Goal: Task Accomplishment & Management: Use online tool/utility

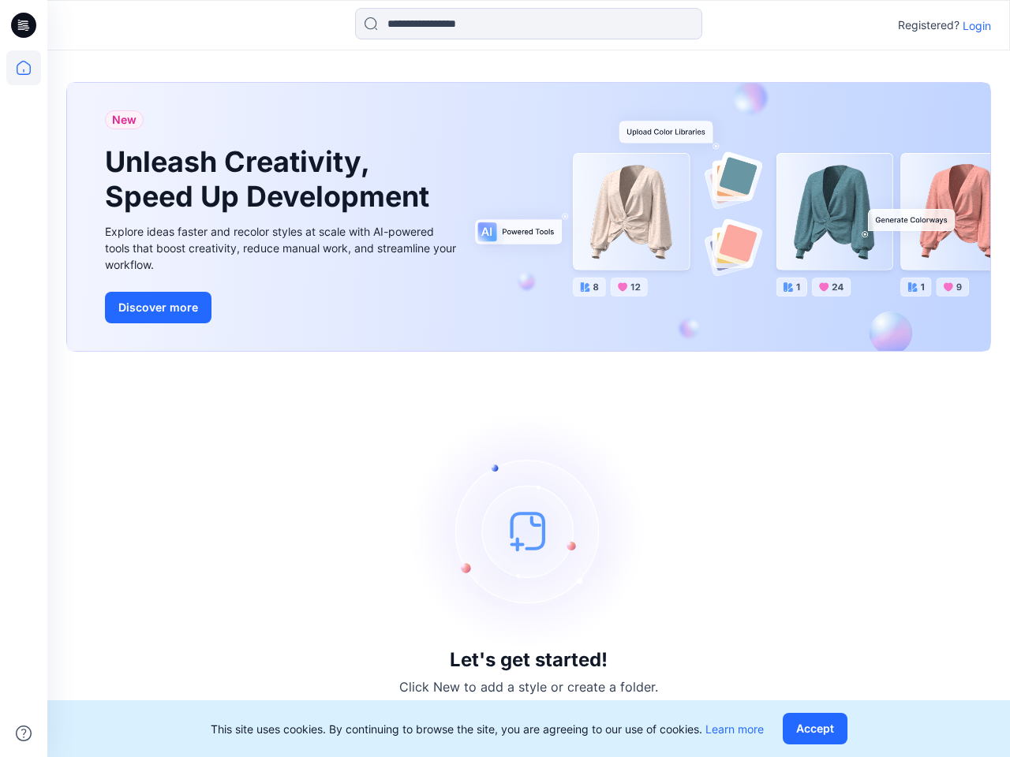
click at [505, 379] on div "Let's get started! Click New to add a style or create a folder." at bounding box center [528, 555] width 924 height 368
click at [24, 25] on icon at bounding box center [26, 25] width 6 height 1
click at [24, 68] on icon at bounding box center [23, 67] width 35 height 35
click at [24, 734] on icon at bounding box center [24, 734] width 16 height 16
click at [529, 24] on input at bounding box center [528, 24] width 347 height 32
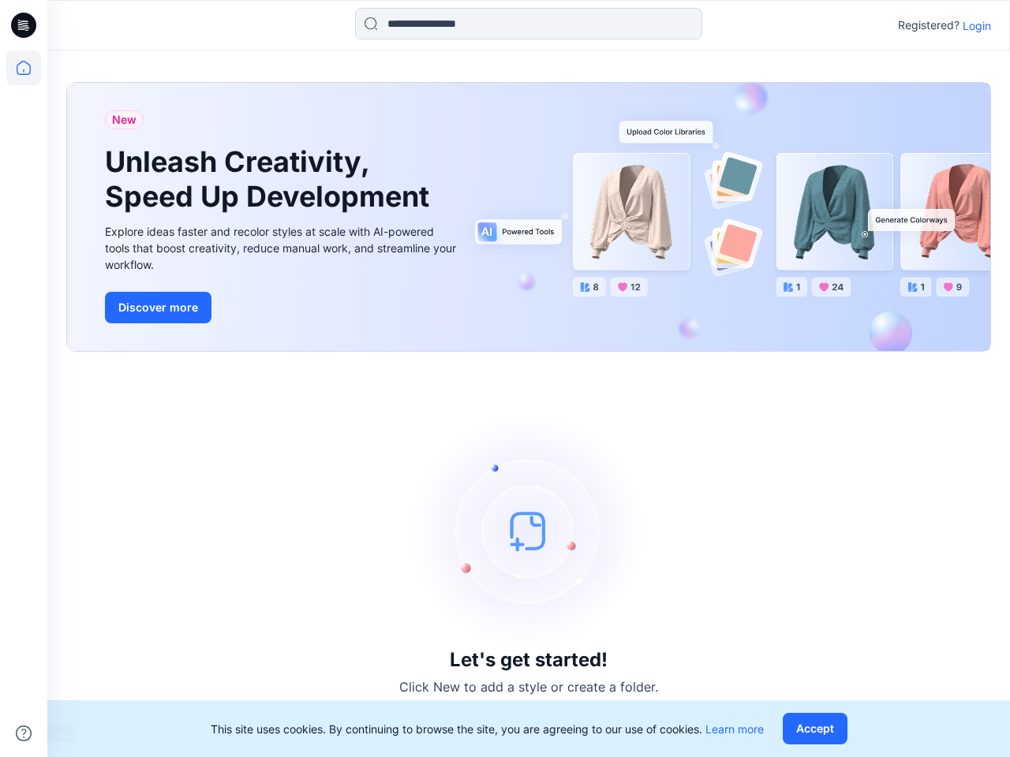
click at [977, 25] on p "Login" at bounding box center [976, 25] width 28 height 17
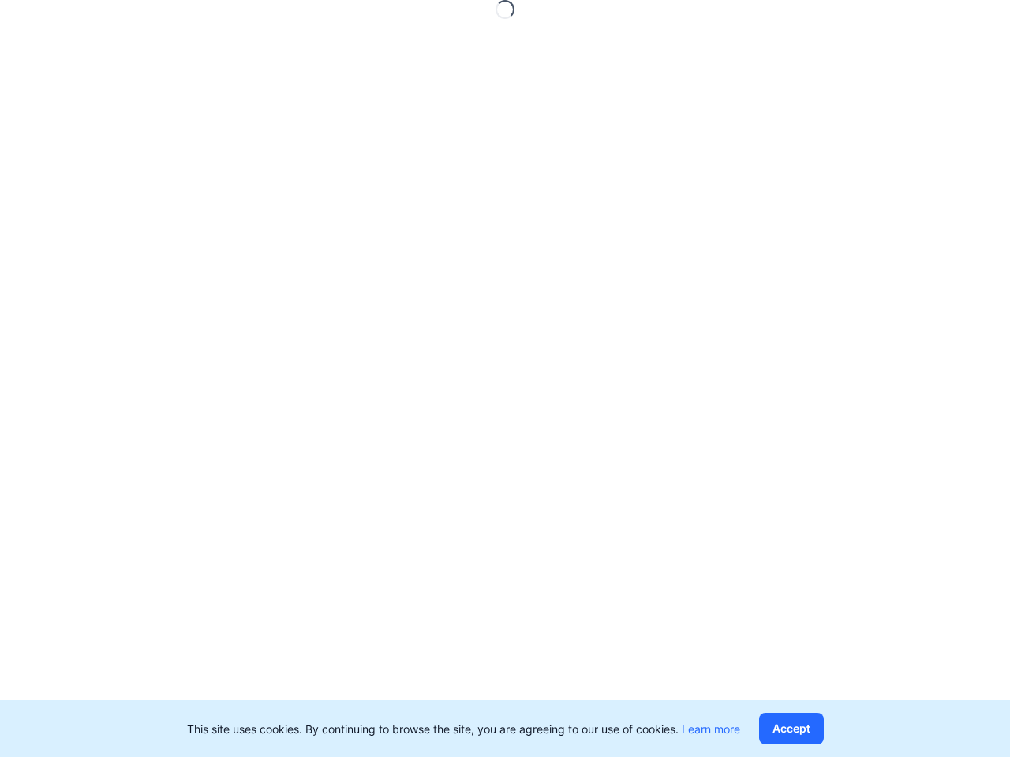
click at [818, 729] on button "Accept" at bounding box center [791, 729] width 65 height 32
